Goal: Task Accomplishment & Management: Use online tool/utility

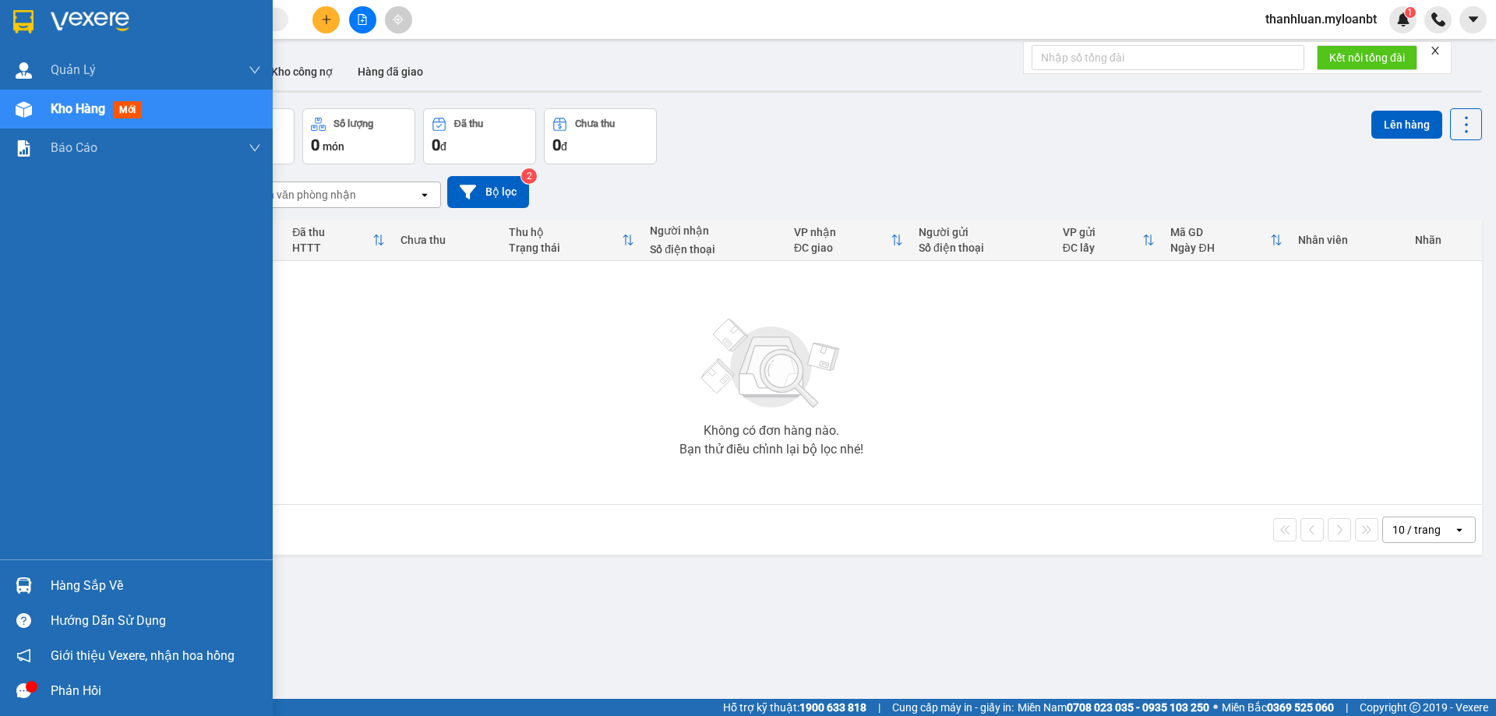
click at [35, 588] on div at bounding box center [23, 585] width 27 height 27
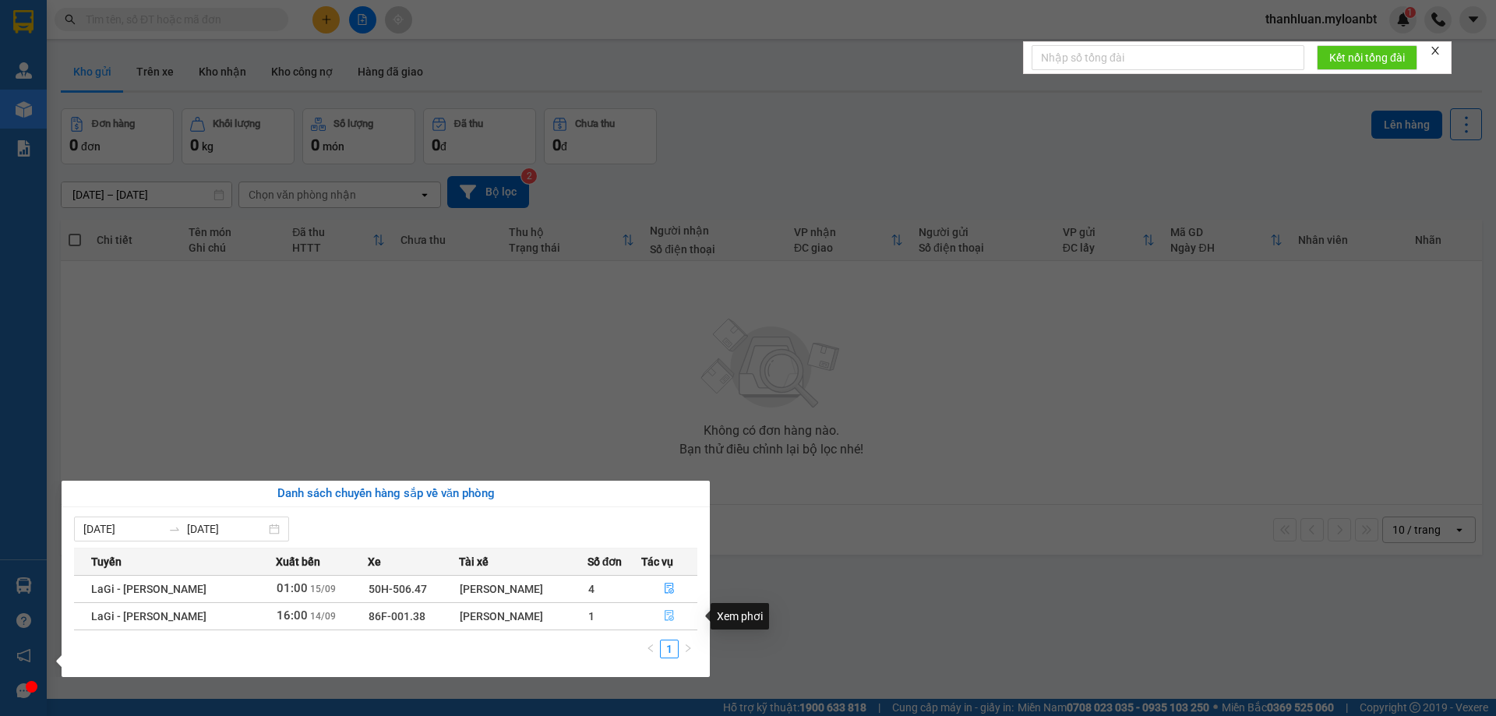
click at [668, 613] on icon "file-done" at bounding box center [669, 616] width 9 height 11
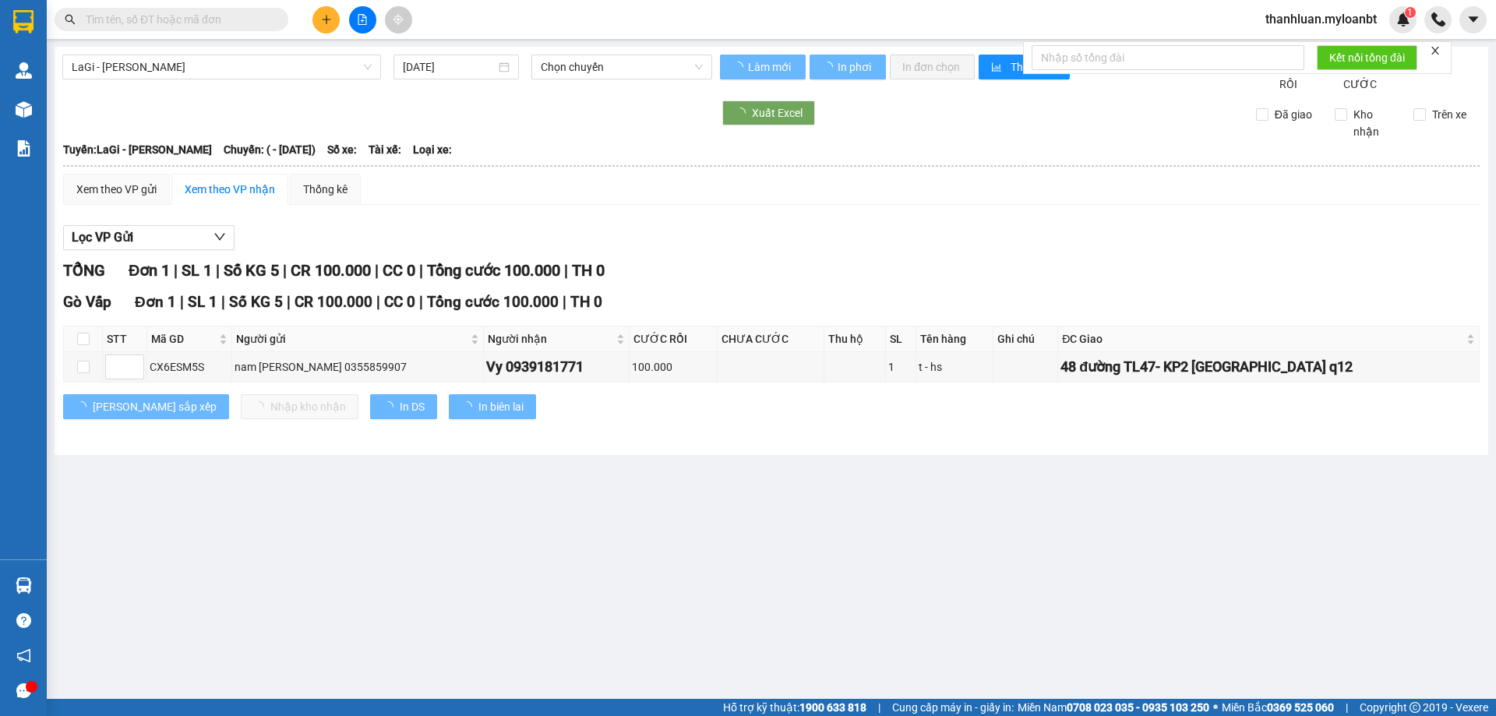
type input "14/09/2025"
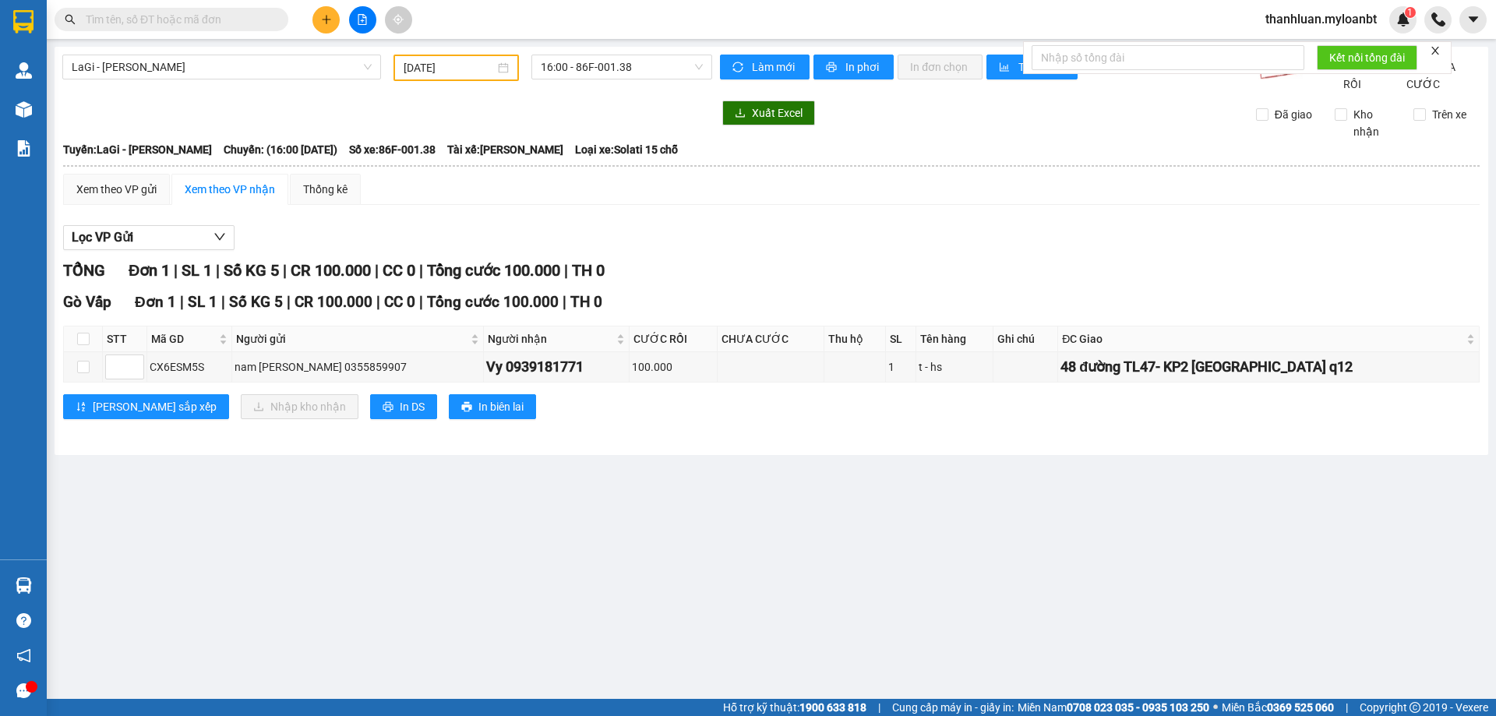
click at [84, 344] on th at bounding box center [83, 339] width 39 height 26
click at [84, 348] on label at bounding box center [83, 338] width 12 height 17
click at [84, 345] on input "checkbox" at bounding box center [83, 339] width 12 height 12
checkbox input "true"
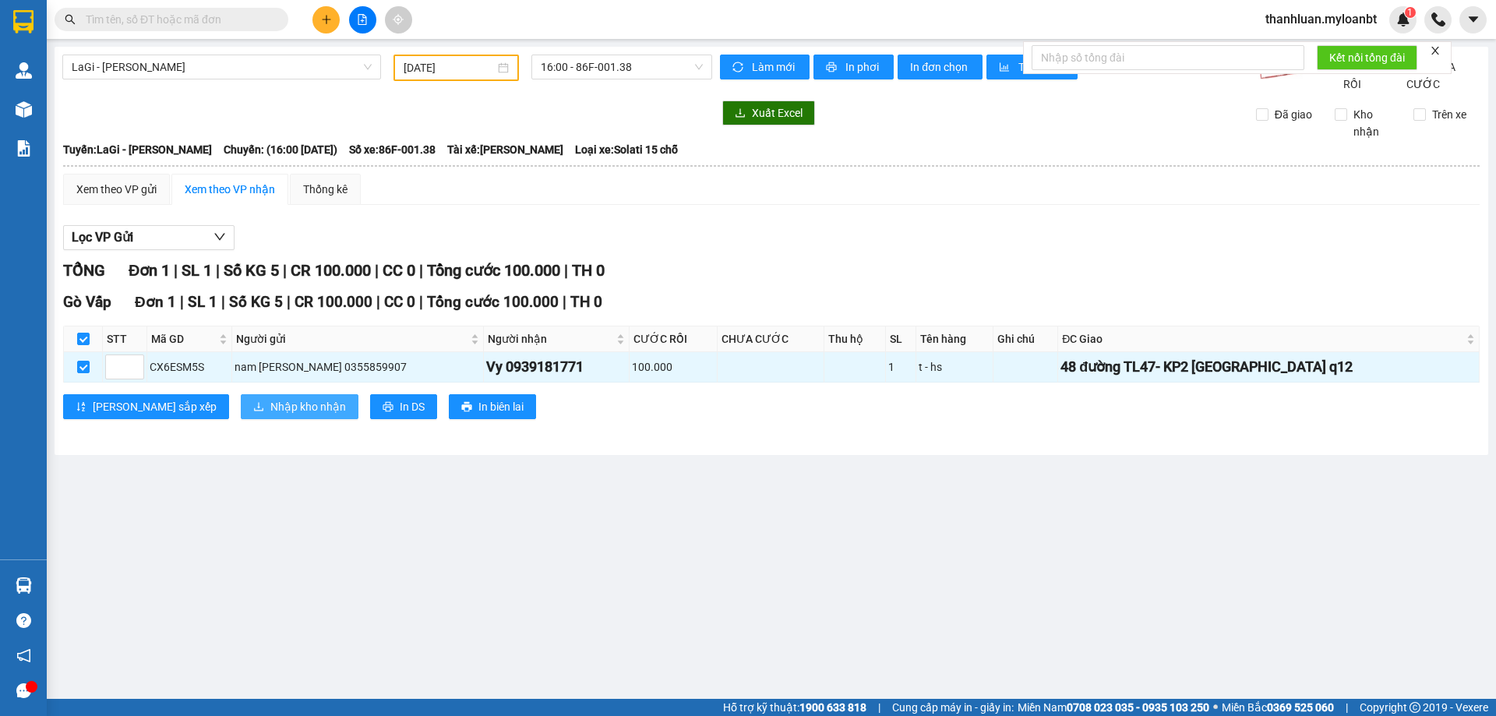
click at [270, 415] on span "Nhập kho nhận" at bounding box center [308, 406] width 76 height 17
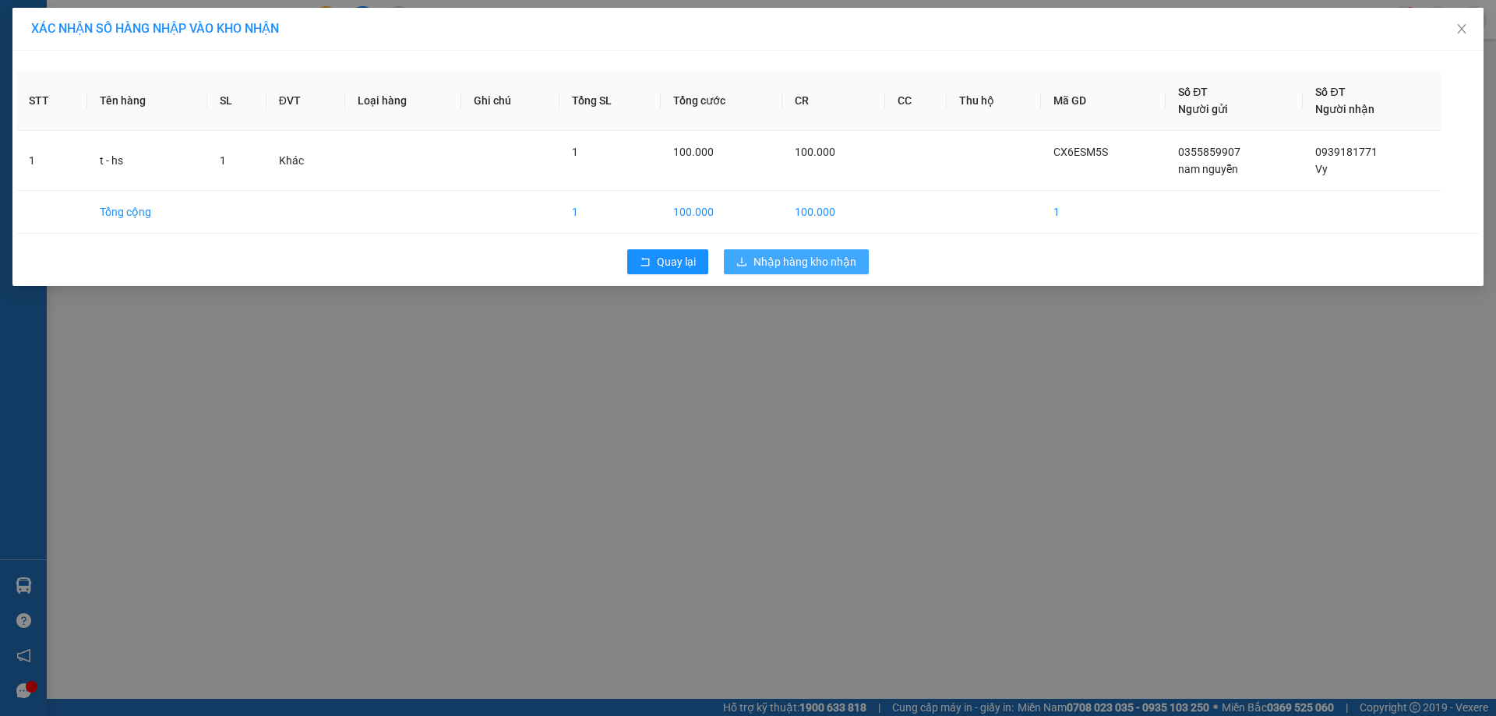
click at [840, 266] on span "Nhập hàng kho nhận" at bounding box center [804, 261] width 103 height 17
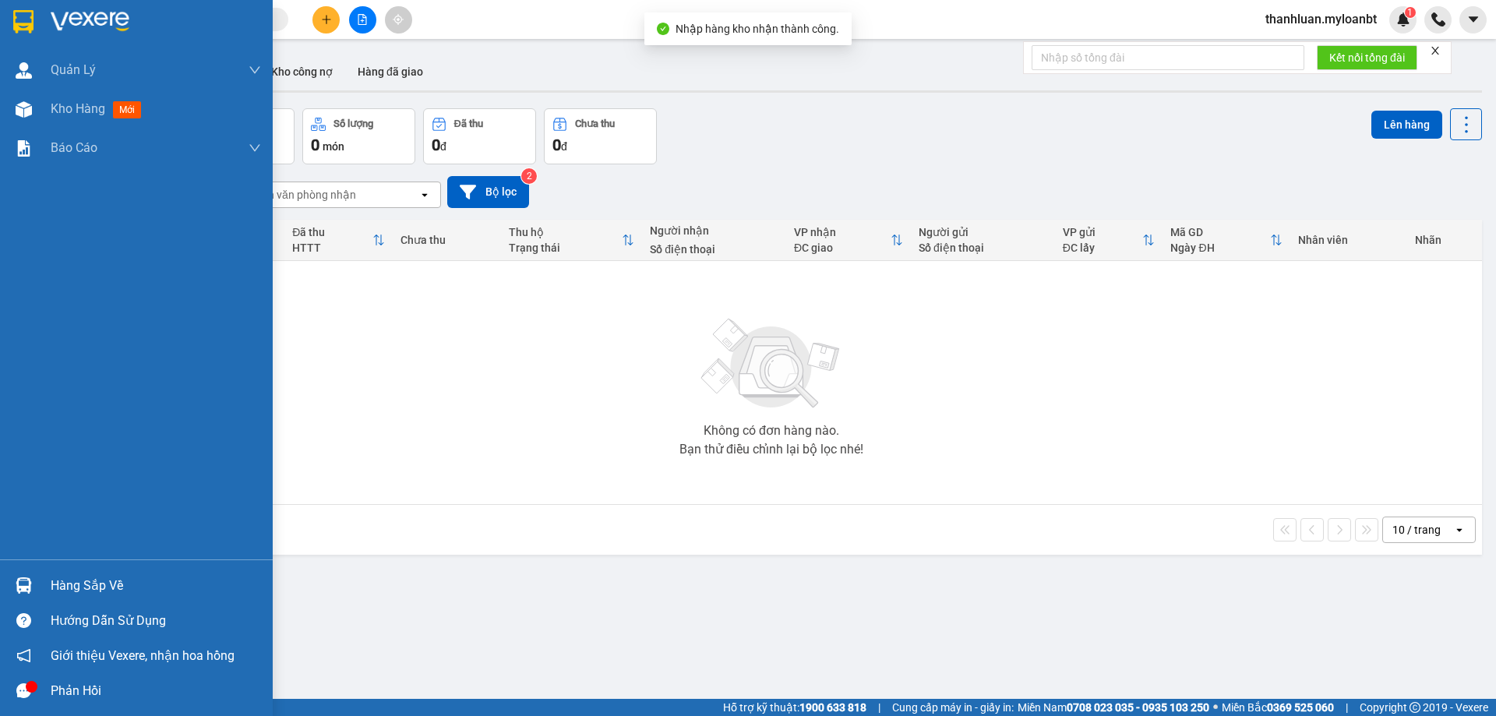
click at [35, 587] on div at bounding box center [23, 585] width 27 height 27
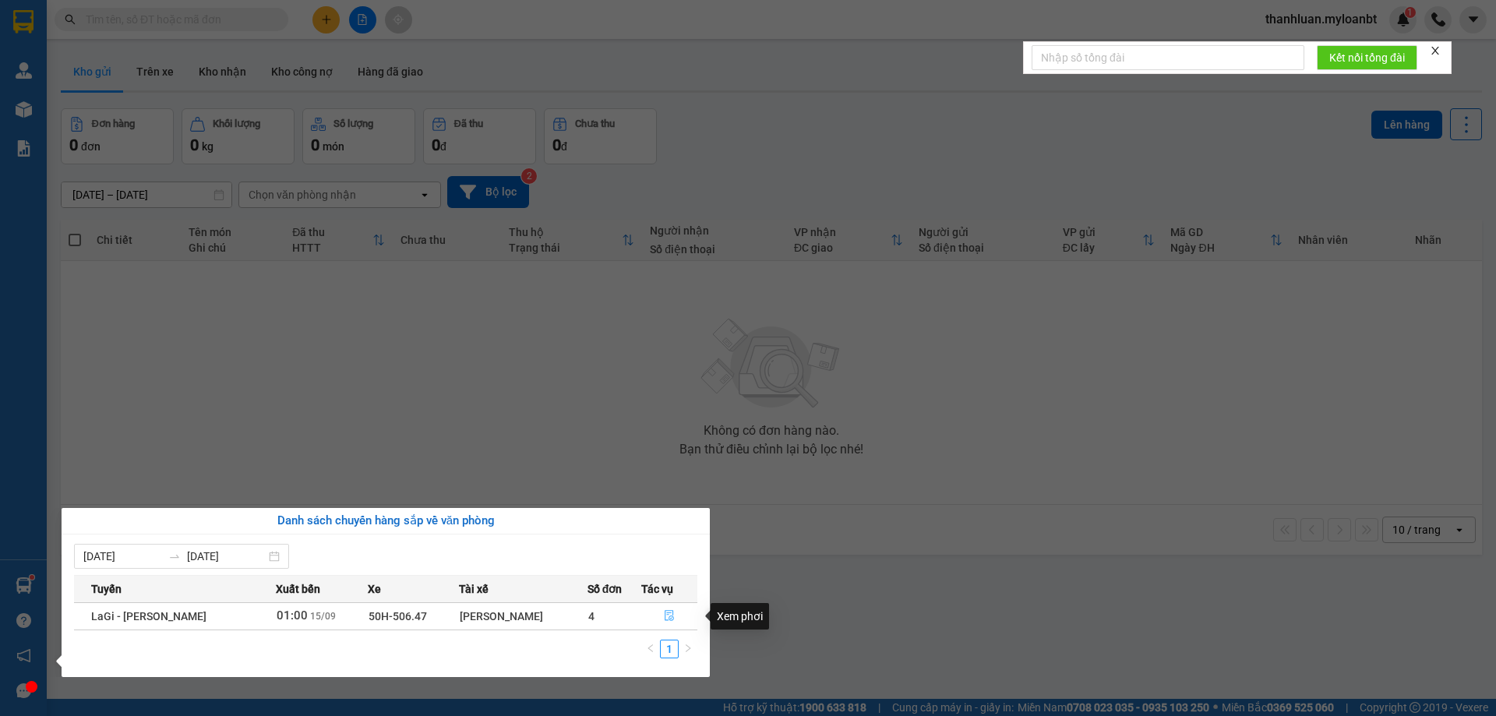
click at [674, 612] on button "button" at bounding box center [669, 616] width 55 height 25
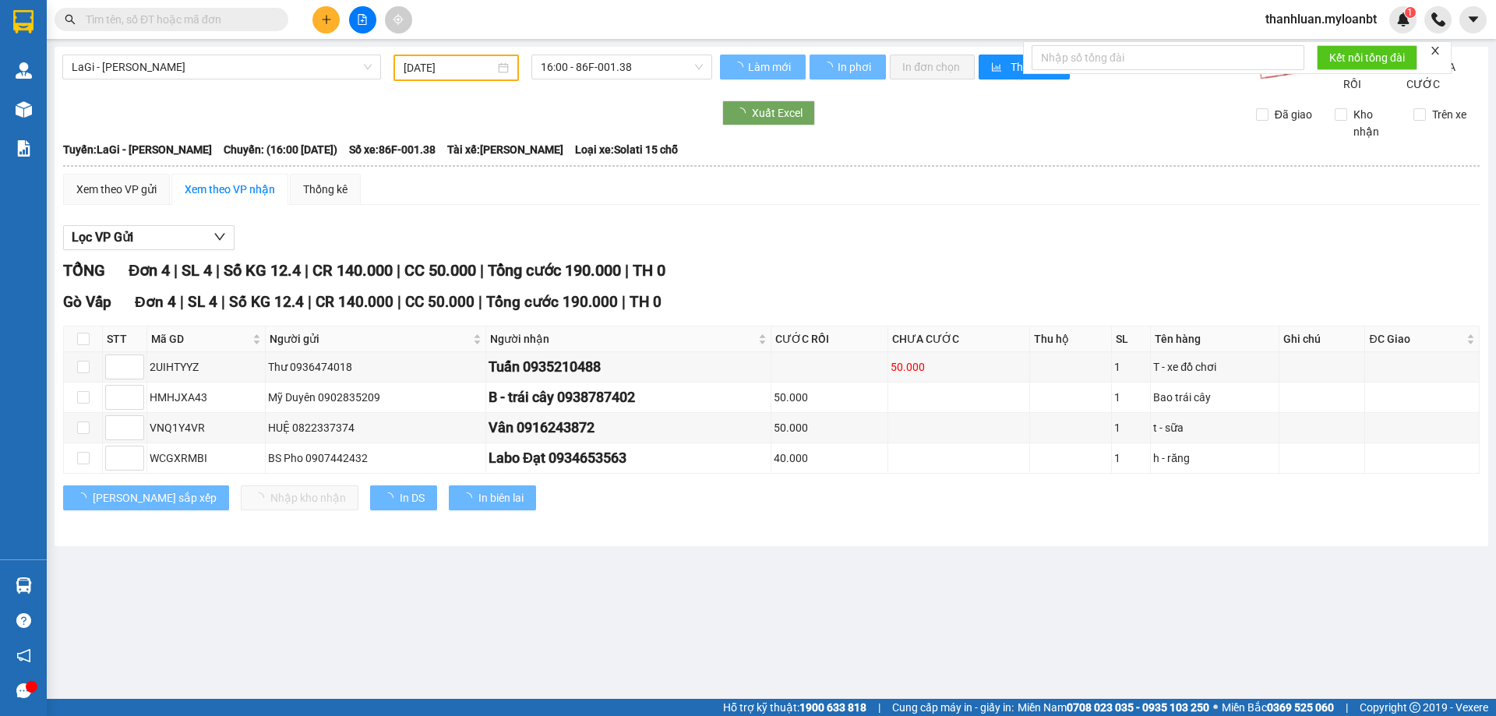
type input "15/09/2025"
